Goal: Task Accomplishment & Management: Use online tool/utility

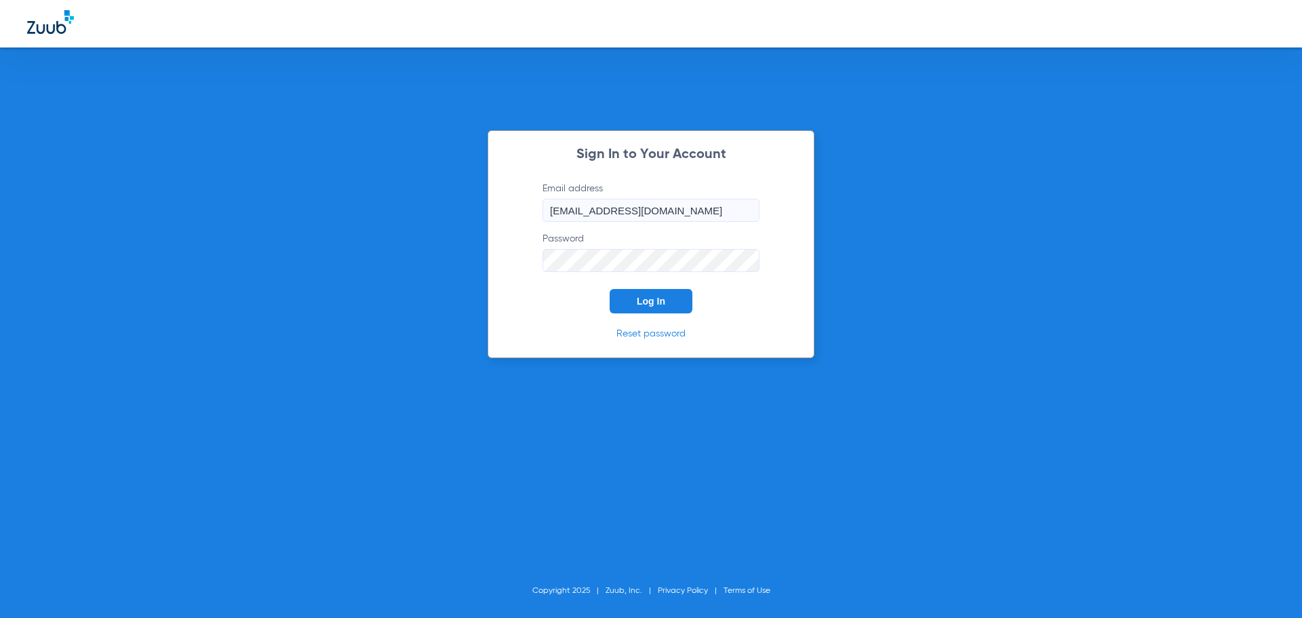
click at [657, 296] on span "Log In" at bounding box center [651, 301] width 28 height 11
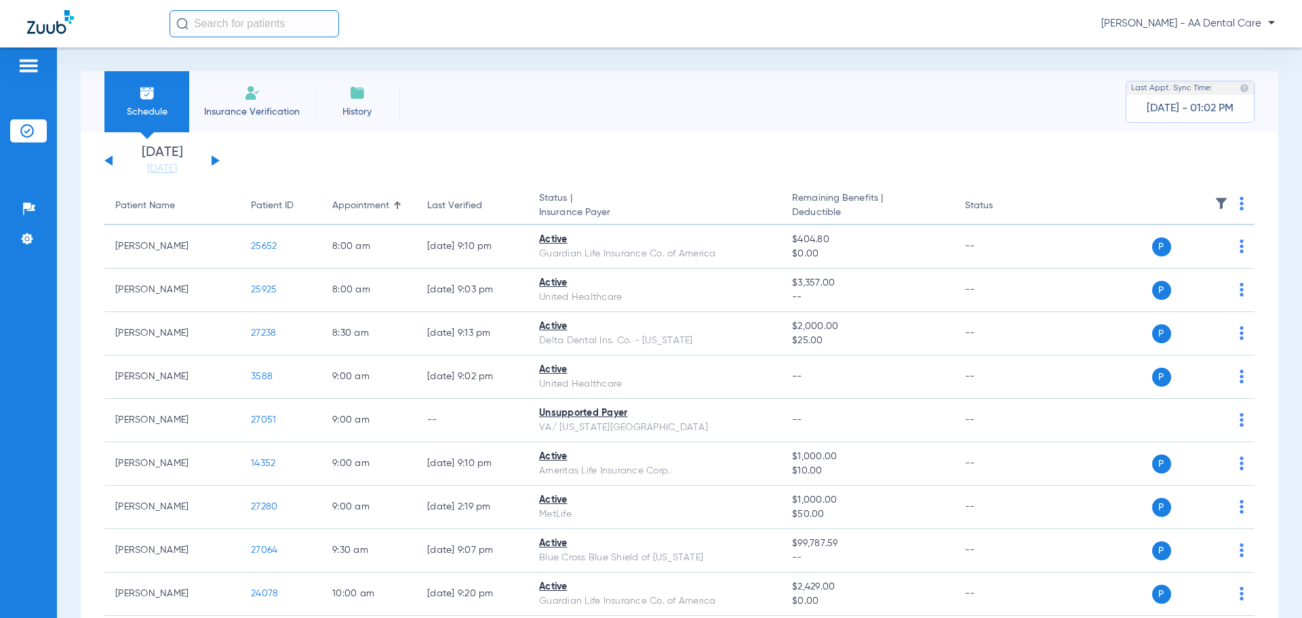
click at [213, 158] on button at bounding box center [216, 160] width 8 height 10
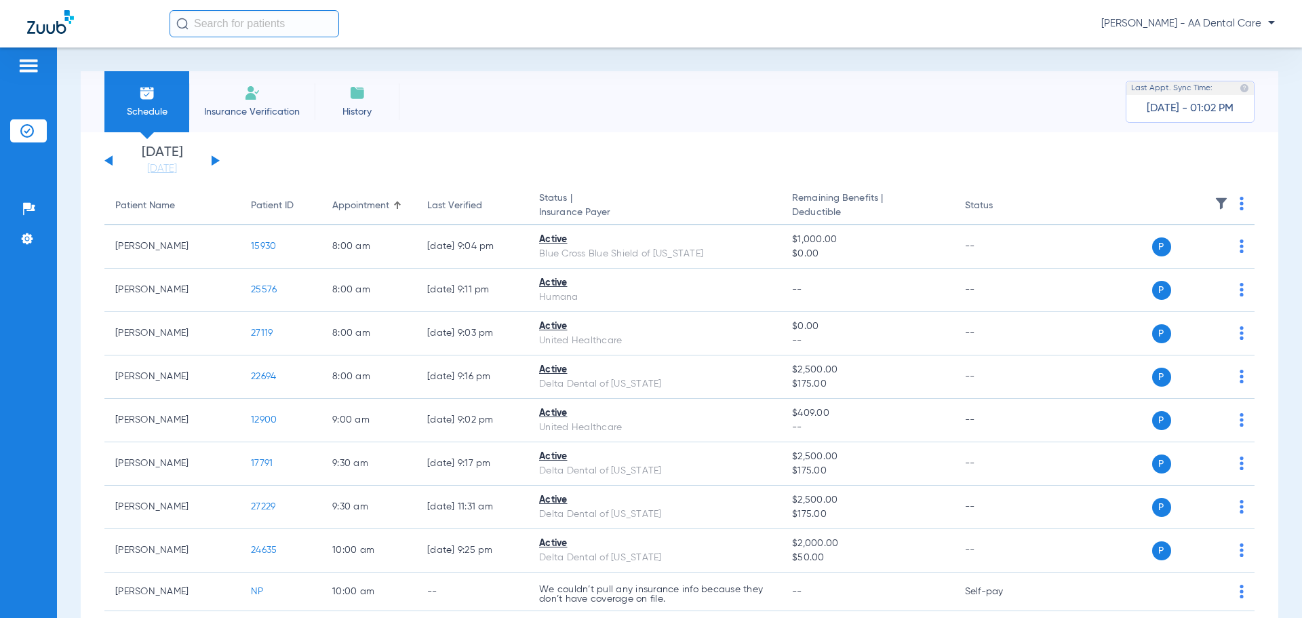
click at [111, 158] on button at bounding box center [108, 160] width 8 height 10
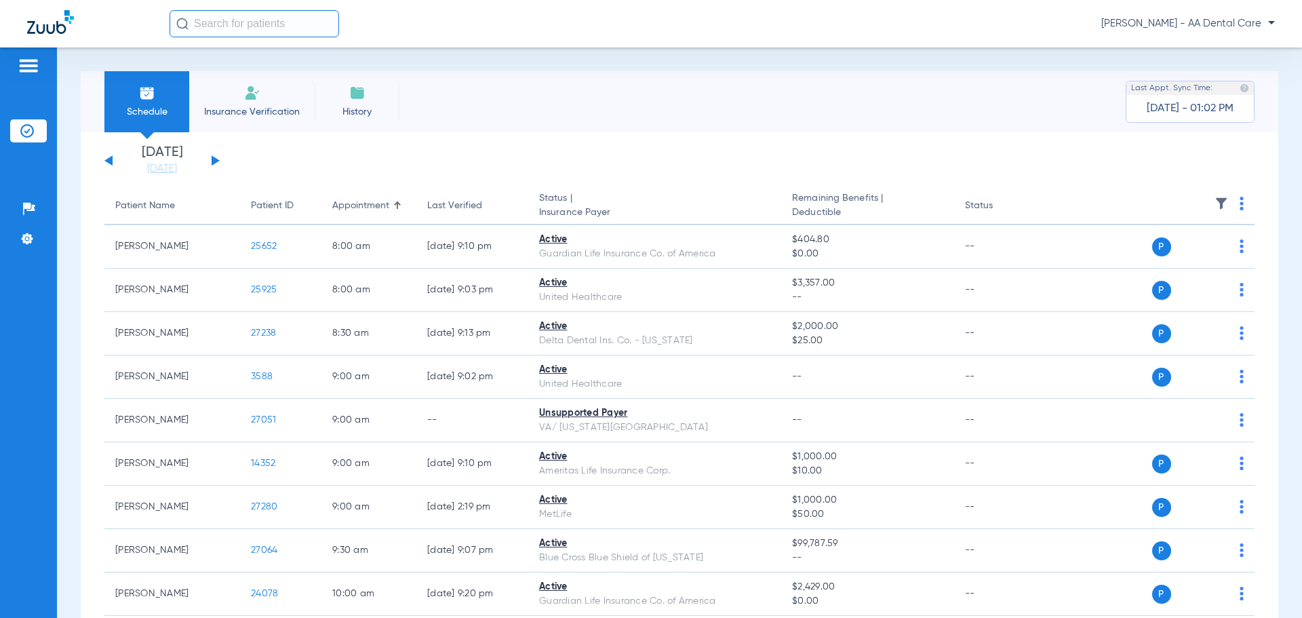
click at [216, 159] on button at bounding box center [216, 160] width 8 height 10
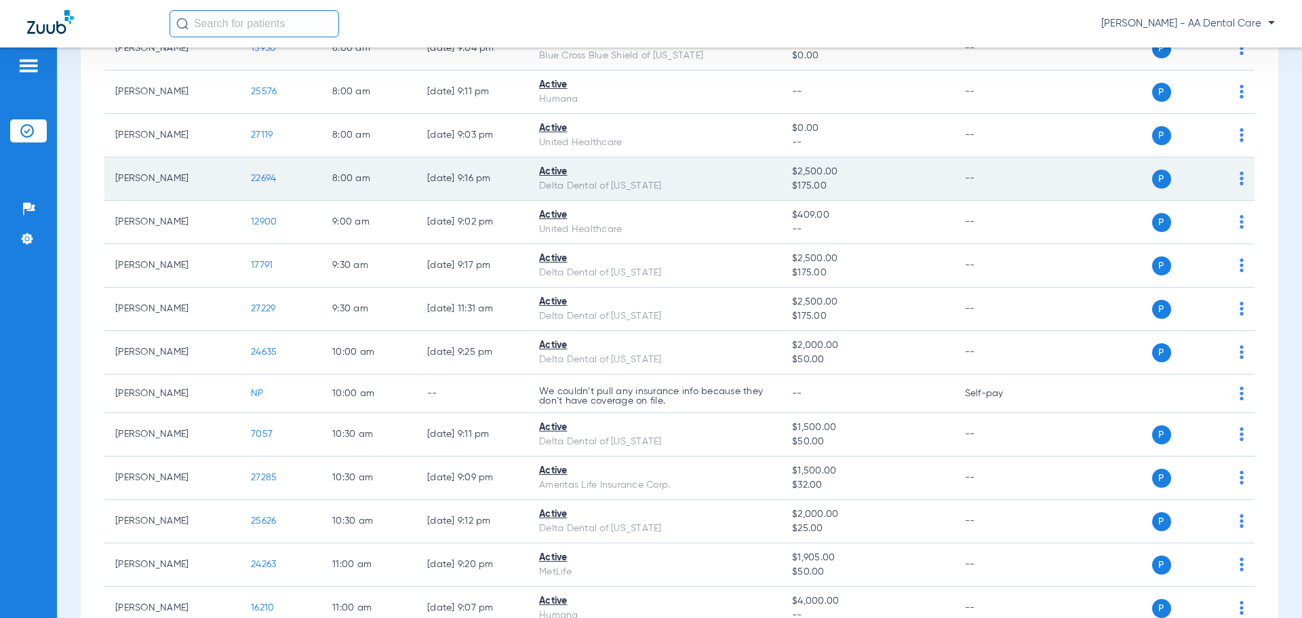
scroll to position [203, 0]
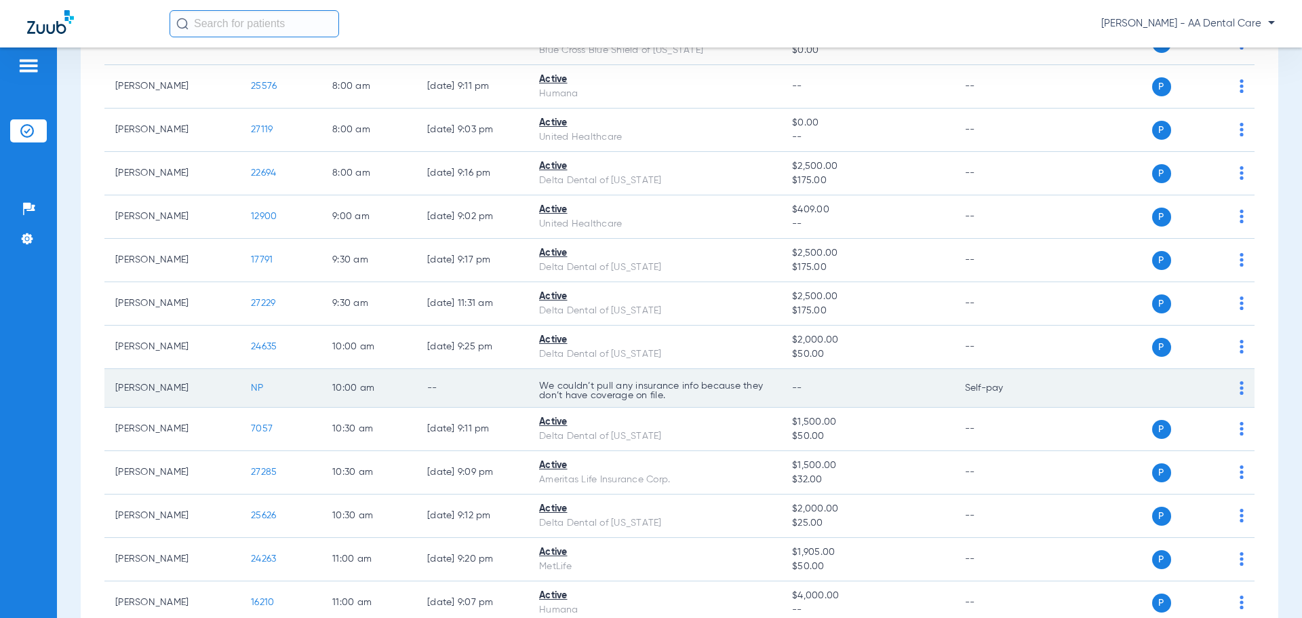
click at [1228, 393] on div "P S" at bounding box center [1144, 387] width 199 height 19
click at [1136, 386] on div "P S" at bounding box center [1144, 387] width 199 height 19
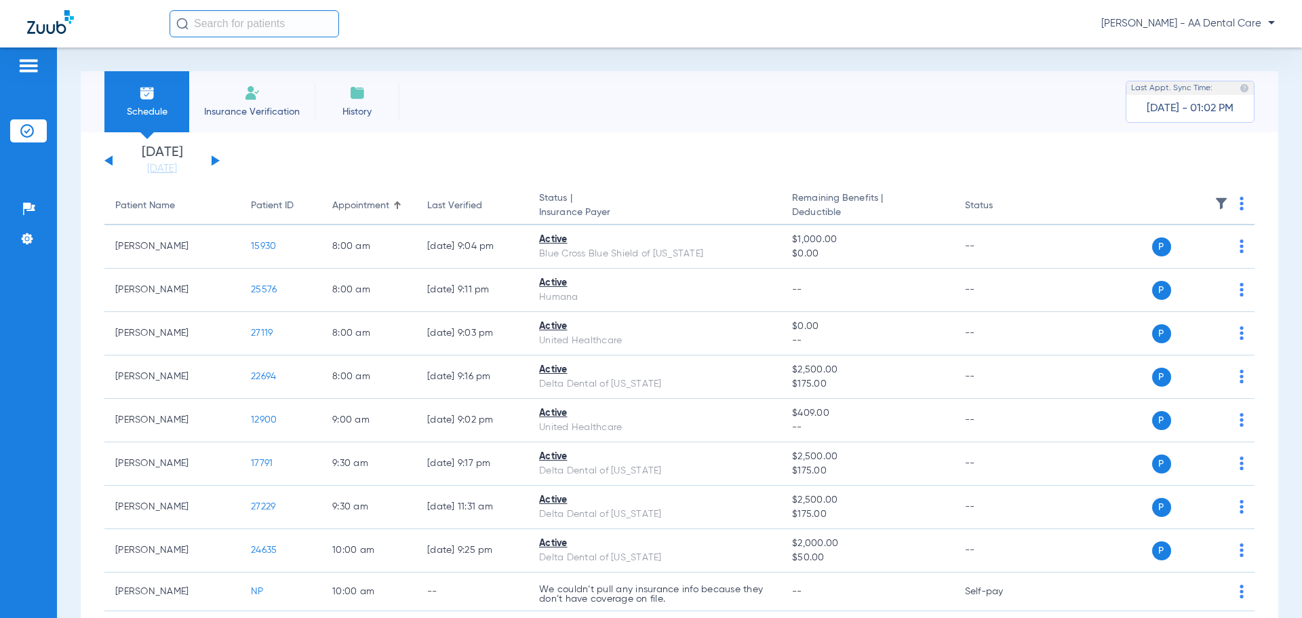
click at [110, 159] on button at bounding box center [108, 160] width 8 height 10
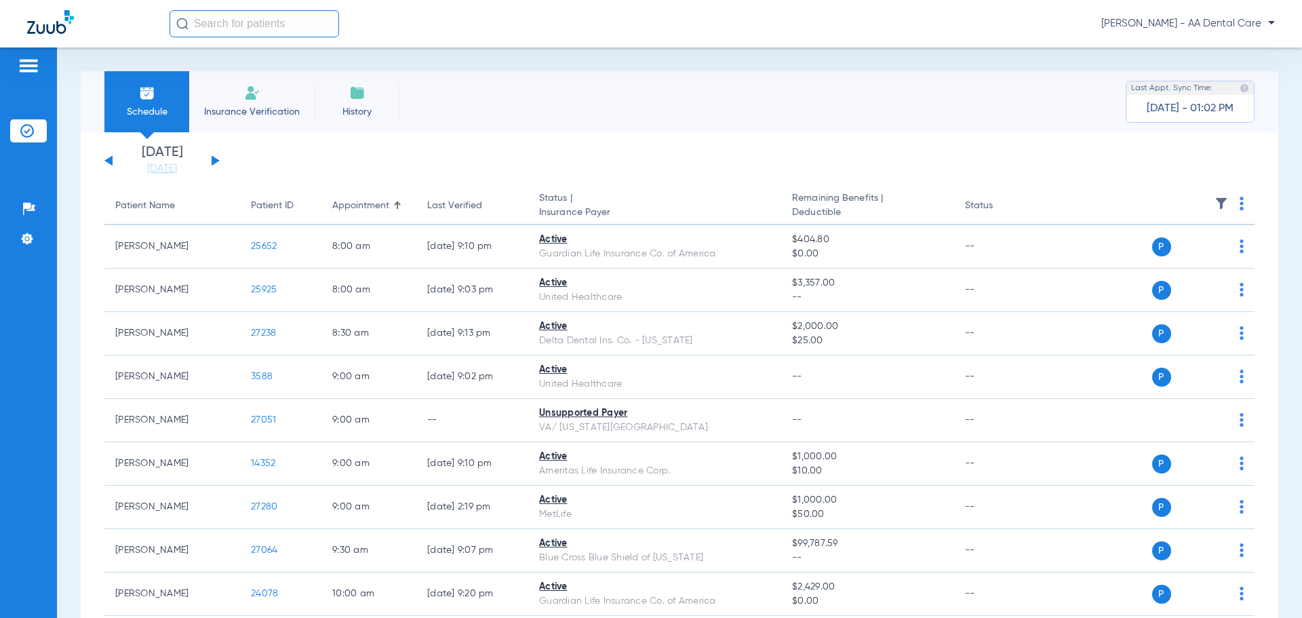
click at [215, 159] on button at bounding box center [216, 160] width 8 height 10
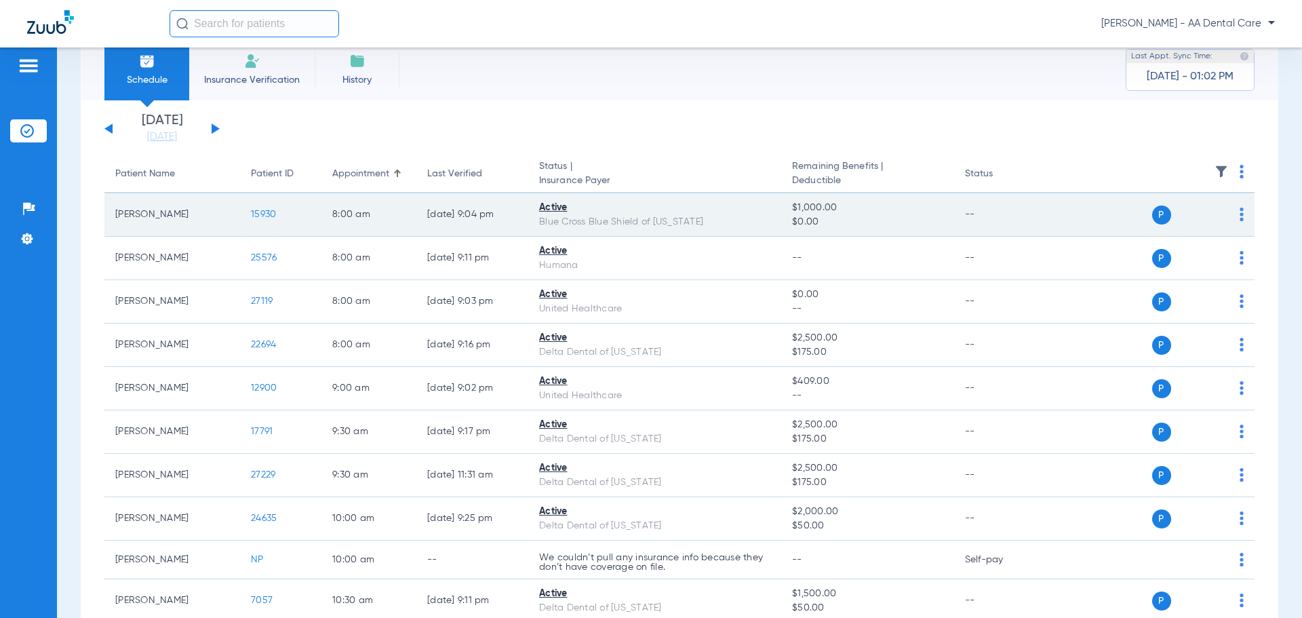
scroll to position [68, 0]
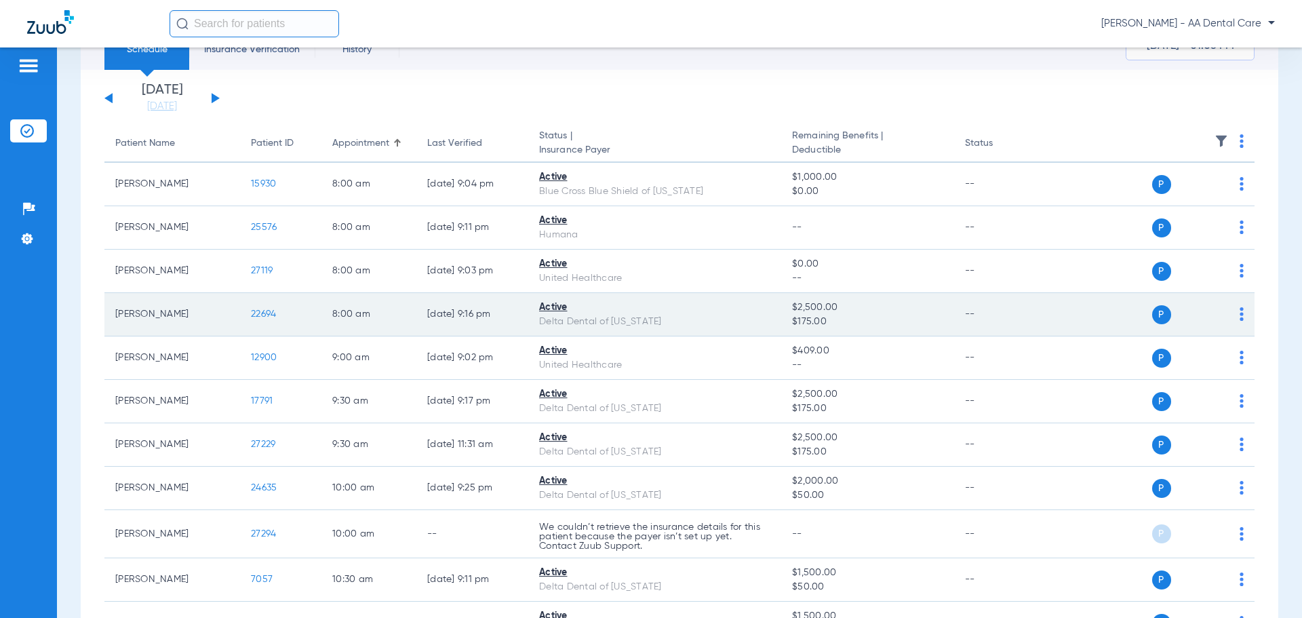
scroll to position [68, 0]
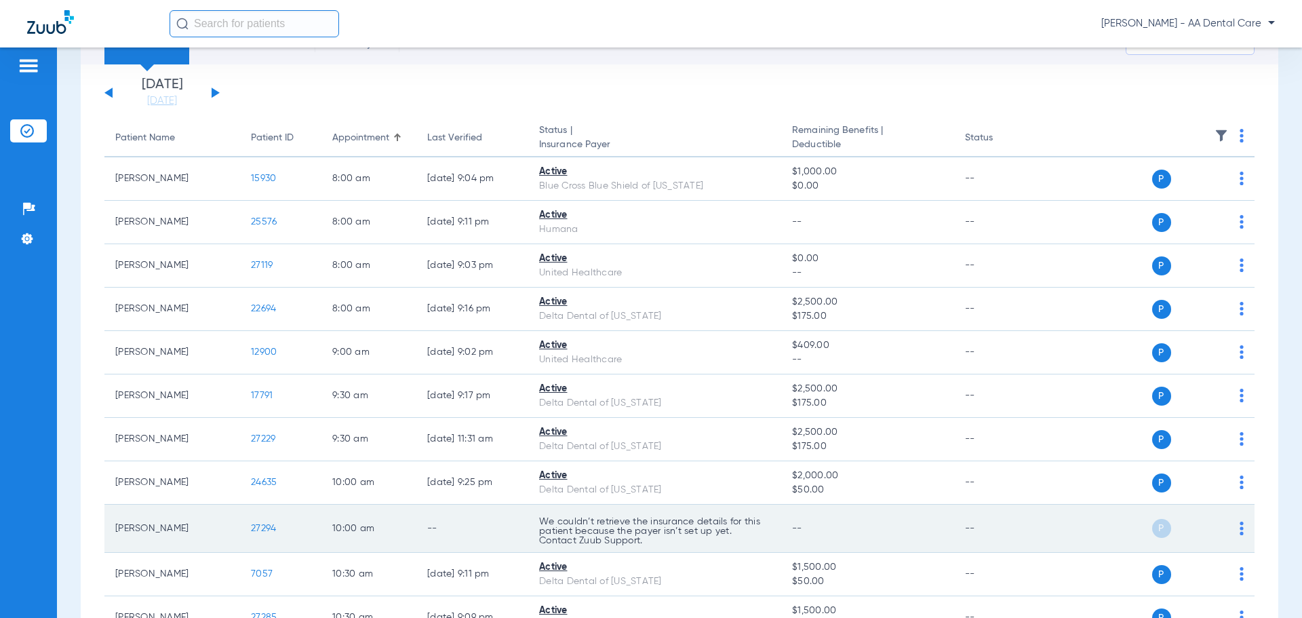
click at [1239, 525] on img at bounding box center [1241, 528] width 4 height 14
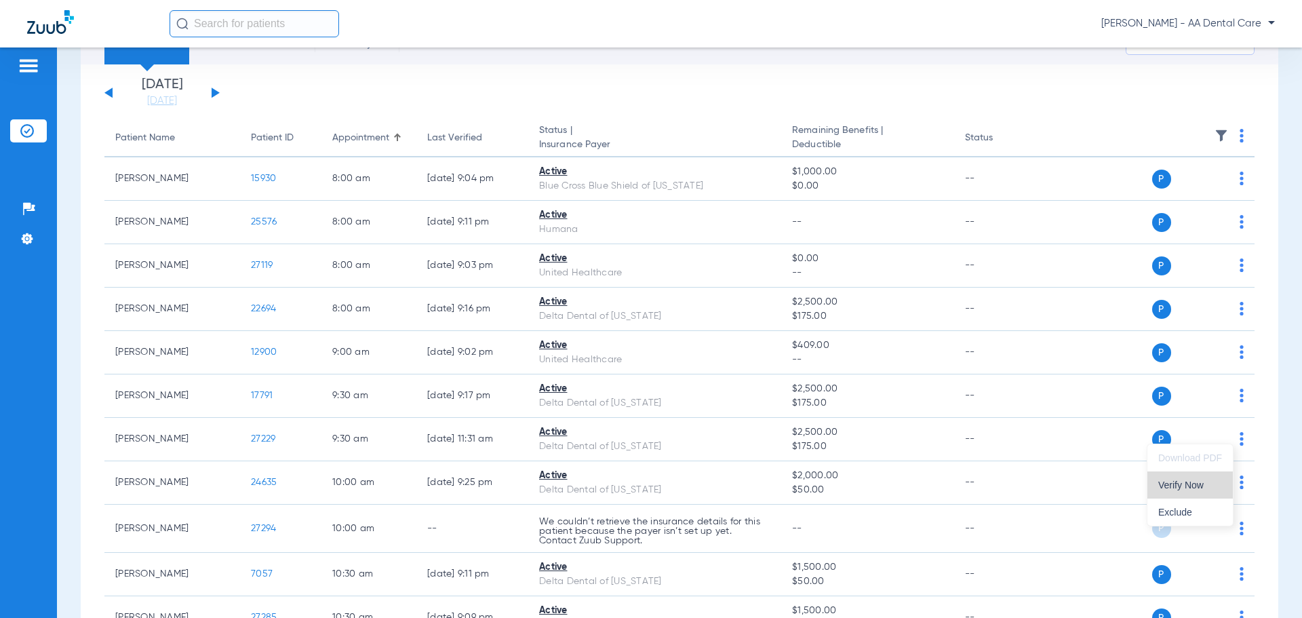
click at [1203, 485] on span "Verify Now" at bounding box center [1190, 484] width 64 height 9
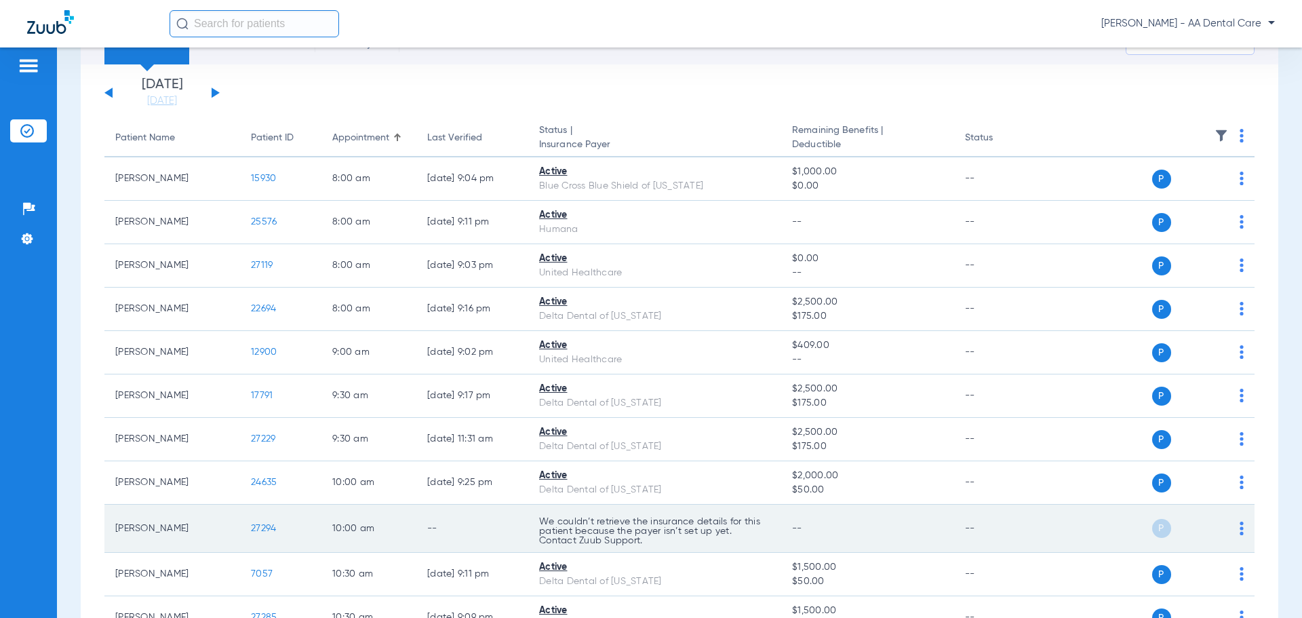
click at [1239, 527] on img at bounding box center [1241, 528] width 4 height 14
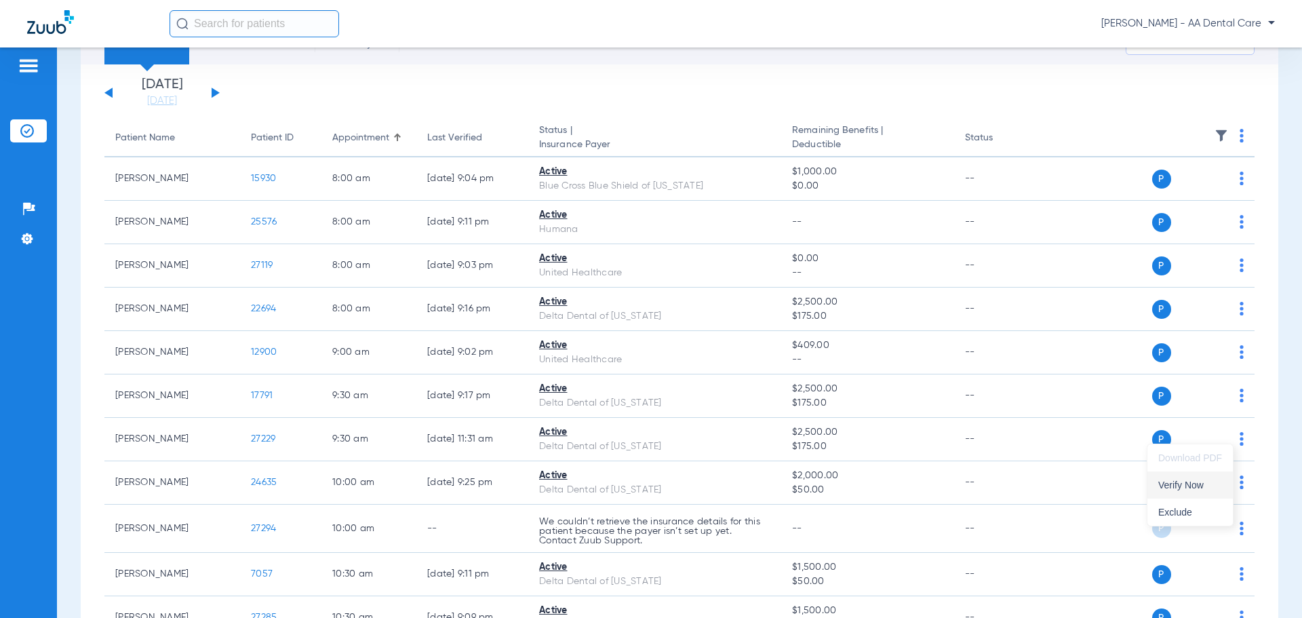
click at [1186, 485] on span "Verify Now" at bounding box center [1190, 484] width 64 height 9
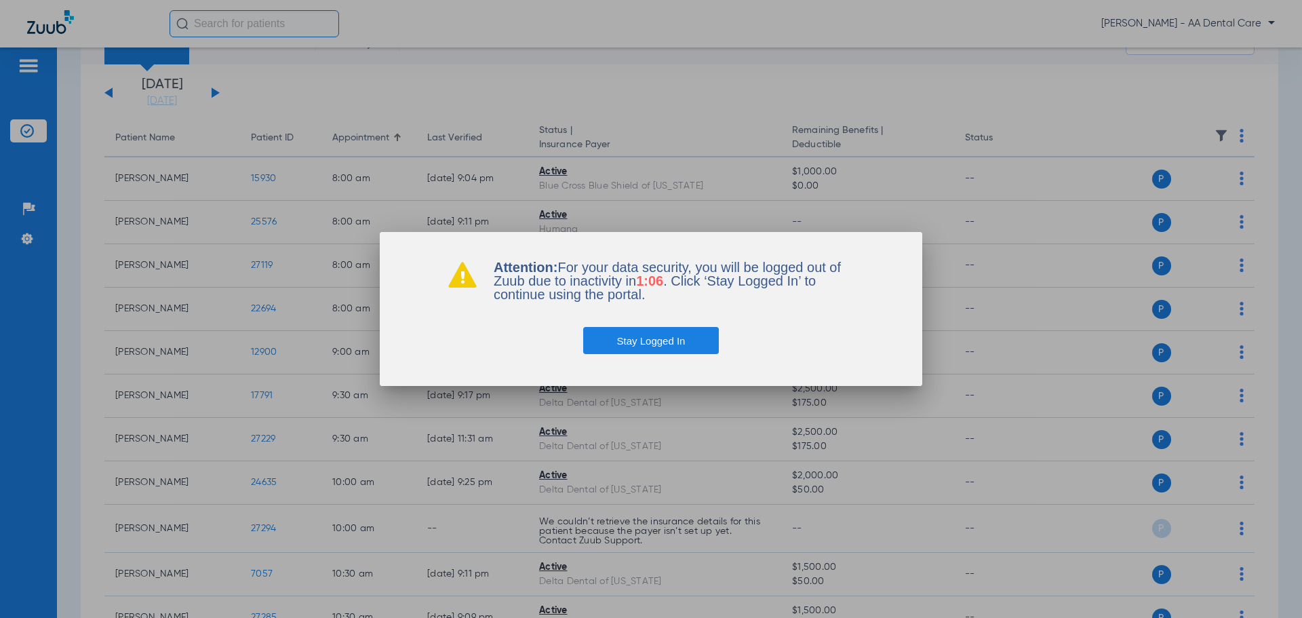
click at [672, 335] on button "Stay Logged In" at bounding box center [651, 340] width 136 height 27
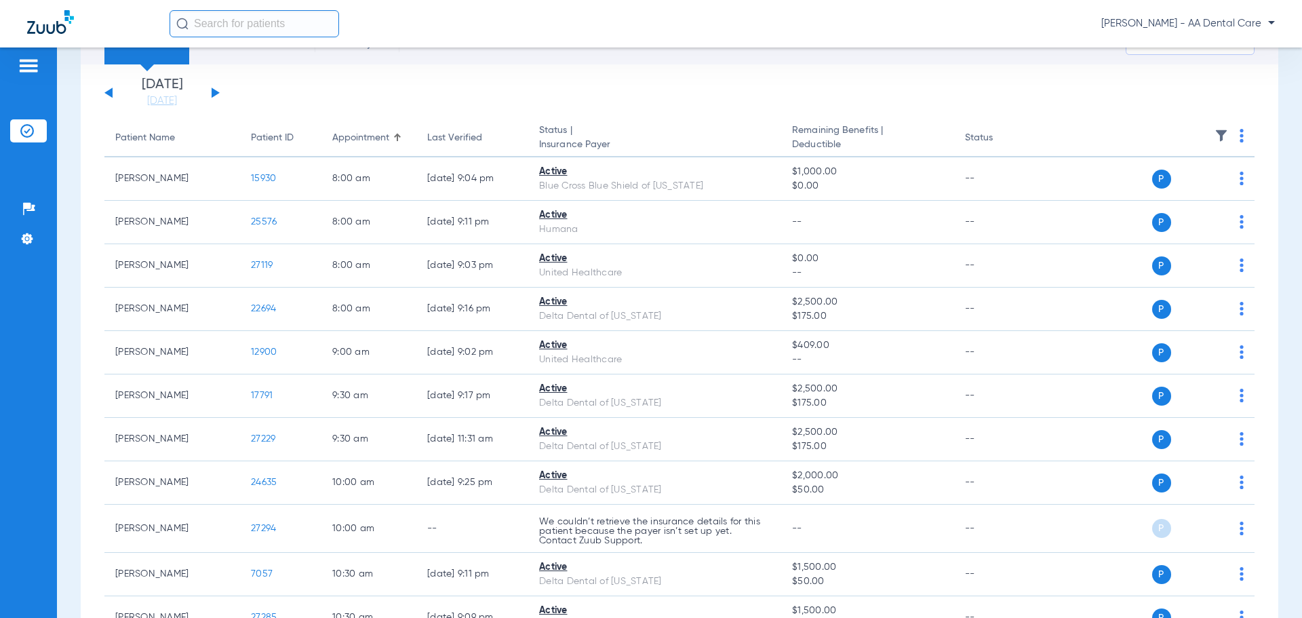
click at [109, 92] on button at bounding box center [108, 92] width 8 height 10
